Goal: Information Seeking & Learning: Learn about a topic

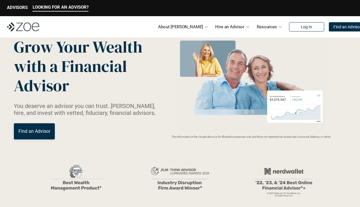
scroll to position [27, 0]
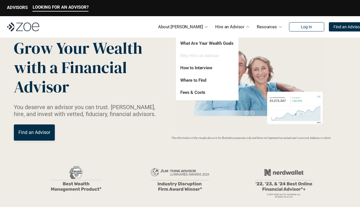
click at [201, 54] on link "Why Hire an Advisor" at bounding box center [199, 55] width 39 height 5
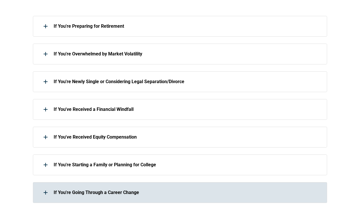
scroll to position [307, 0]
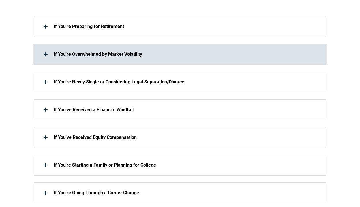
click at [116, 55] on p "If You're Overwhelmed by Market Volatility" at bounding box center [187, 53] width 266 height 5
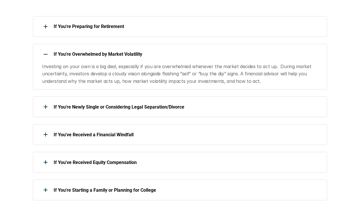
click at [116, 55] on p "If You're Overwhelmed by Market Volatility" at bounding box center [187, 53] width 266 height 5
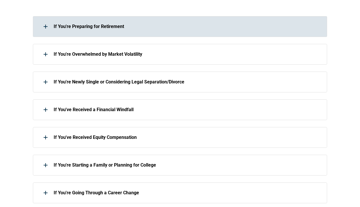
click at [107, 28] on p "If You're Preparing for Retirement" at bounding box center [187, 26] width 266 height 5
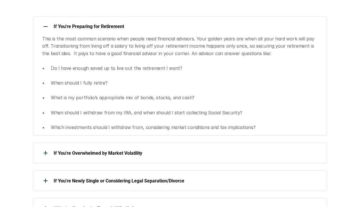
click at [101, 28] on p "If You're Preparing for Retirement" at bounding box center [187, 26] width 266 height 5
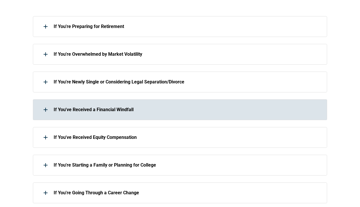
click at [118, 107] on p "If You've Received a Financial Windfall" at bounding box center [187, 109] width 266 height 5
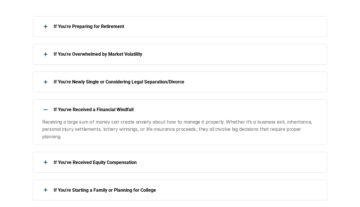
click at [118, 107] on p "If You've Received a Financial Windfall" at bounding box center [187, 109] width 266 height 5
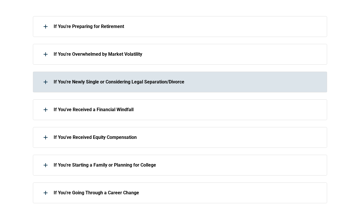
click at [121, 82] on p "If You're Newly Single or Considering Legal Separation/Divorce" at bounding box center [187, 81] width 266 height 5
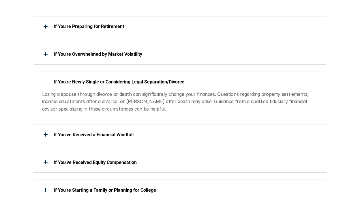
click at [121, 82] on p "If You're Newly Single or Considering Legal Separation/Divorce" at bounding box center [187, 81] width 266 height 5
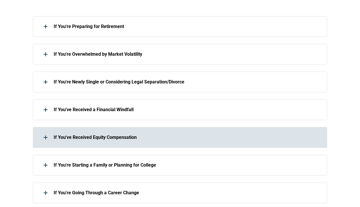
click at [105, 133] on div "If You've Received Equity Compensation" at bounding box center [176, 137] width 286 height 12
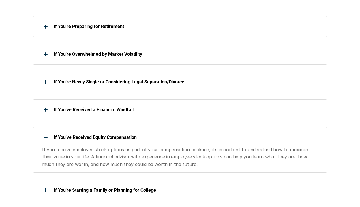
click at [105, 133] on div "If You've Received Equity Compensation" at bounding box center [176, 137] width 286 height 12
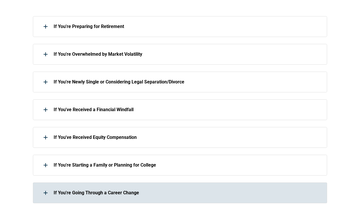
click at [107, 186] on div "If You're Going Through a Career Change" at bounding box center [180, 192] width 294 height 21
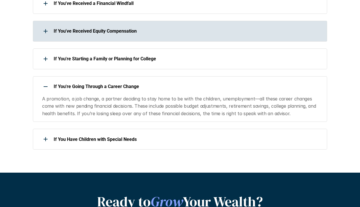
scroll to position [415, 0]
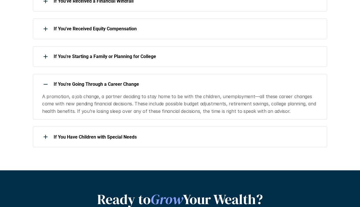
click at [131, 84] on p "If You're Going Through a Career Change" at bounding box center [187, 83] width 266 height 5
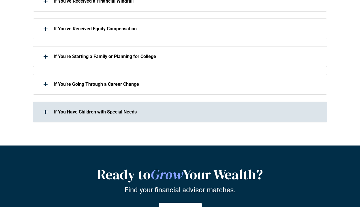
click at [114, 116] on div "If You Have Children with Special Needs" at bounding box center [176, 112] width 286 height 12
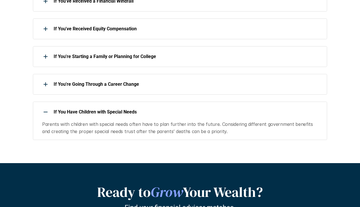
click at [114, 116] on div "If You Have Children with Special Needs" at bounding box center [176, 112] width 286 height 12
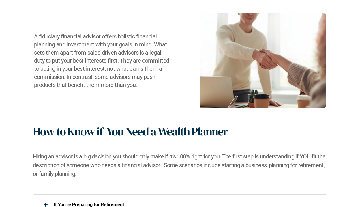
scroll to position [0, 0]
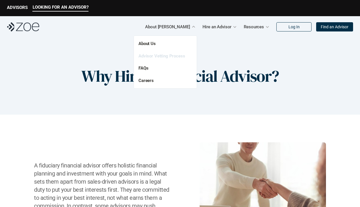
click at [172, 53] on link "Advisor Vetting Process" at bounding box center [161, 55] width 47 height 5
